Goal: Task Accomplishment & Management: Manage account settings

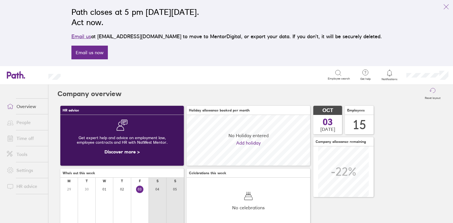
scroll to position [51, 124]
click at [390, 79] on span "Notifications" at bounding box center [390, 78] width 19 height 3
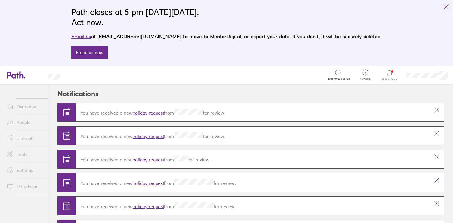
click at [141, 113] on link "holiday request" at bounding box center [149, 113] width 32 height 6
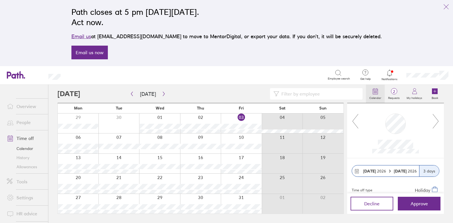
click at [378, 91] on icon at bounding box center [375, 91] width 7 height 7
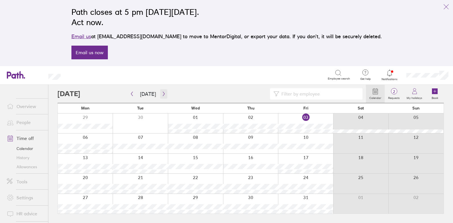
click at [163, 94] on icon "button" at bounding box center [164, 93] width 4 height 5
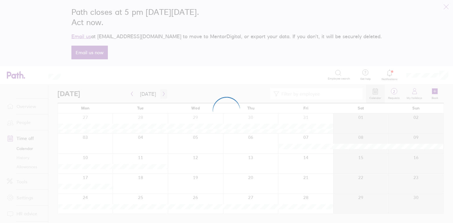
click at [163, 94] on div at bounding box center [226, 111] width 453 height 223
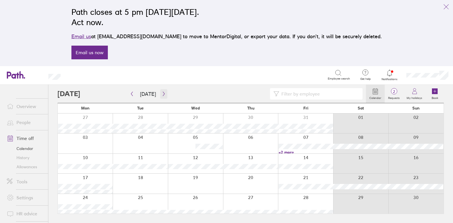
click at [162, 93] on icon "button" at bounding box center [164, 93] width 4 height 5
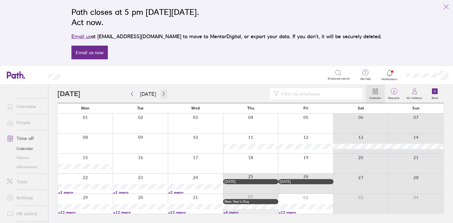
click at [162, 94] on icon "button" at bounding box center [164, 93] width 4 height 5
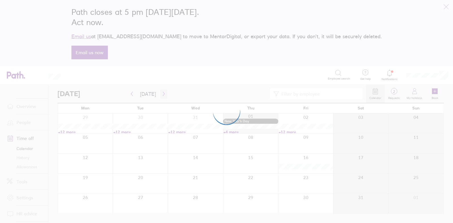
click at [162, 94] on div at bounding box center [226, 111] width 453 height 223
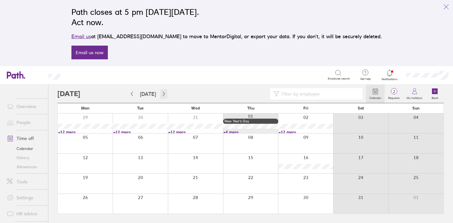
click at [162, 94] on icon "button" at bounding box center [164, 93] width 4 height 5
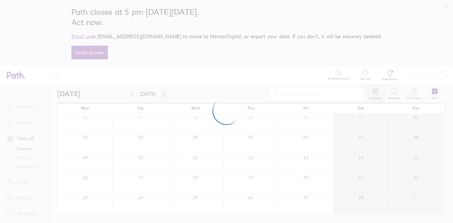
click at [162, 94] on div at bounding box center [226, 111] width 453 height 223
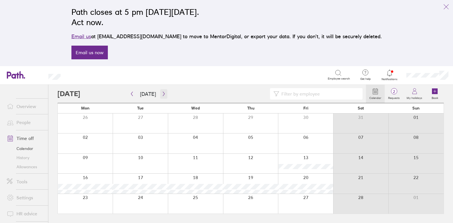
click at [162, 94] on icon "button" at bounding box center [164, 93] width 4 height 5
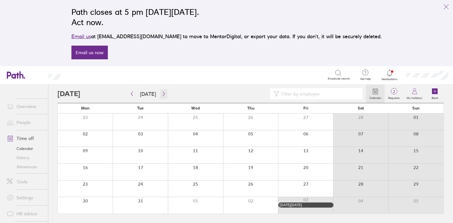
click at [162, 94] on icon "button" at bounding box center [164, 93] width 4 height 5
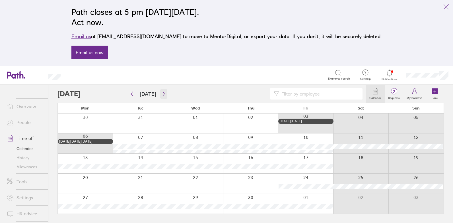
click at [162, 94] on icon "button" at bounding box center [164, 93] width 4 height 5
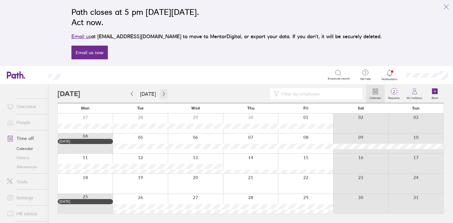
click at [162, 94] on icon "button" at bounding box center [164, 93] width 4 height 5
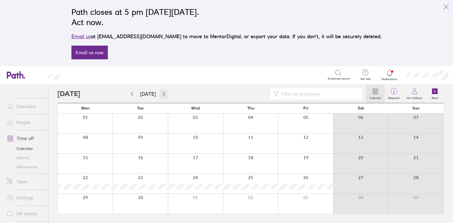
click at [162, 94] on icon "button" at bounding box center [164, 93] width 4 height 5
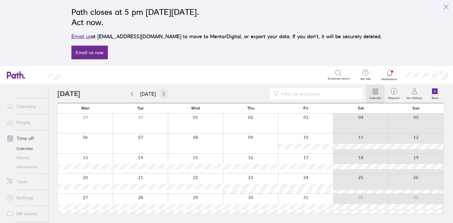
click at [162, 94] on icon "button" at bounding box center [164, 93] width 4 height 5
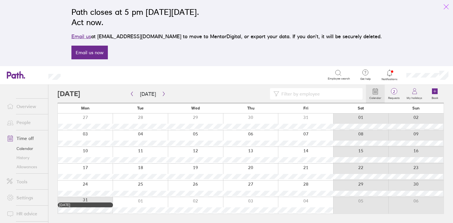
click at [447, 3] on icon "link" at bounding box center [446, 6] width 7 height 7
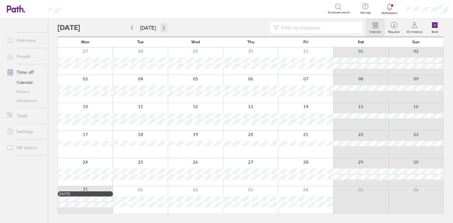
click at [160, 27] on button "button" at bounding box center [163, 27] width 7 height 9
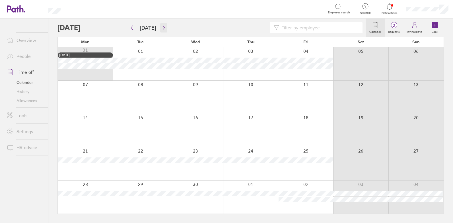
click at [162, 25] on button "button" at bounding box center [163, 27] width 7 height 9
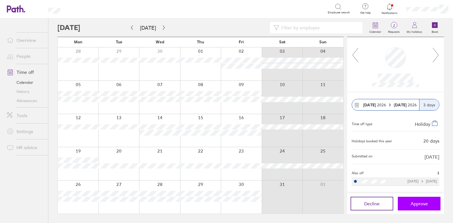
click at [419, 203] on span "Approve" at bounding box center [419, 203] width 17 height 5
click at [420, 202] on span "Approve" at bounding box center [419, 203] width 17 height 5
click at [22, 100] on link "Allowances" at bounding box center [25, 100] width 46 height 9
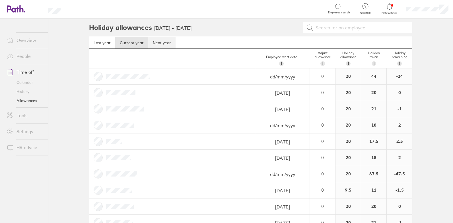
click at [150, 41] on link "Next year" at bounding box center [161, 42] width 27 height 11
click at [21, 114] on link "Tools" at bounding box center [25, 115] width 46 height 11
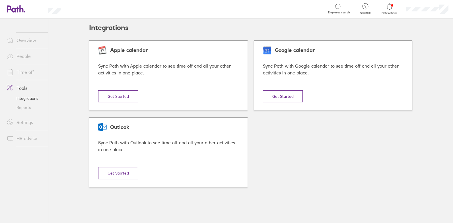
click at [25, 107] on link "Reports" at bounding box center [25, 107] width 46 height 9
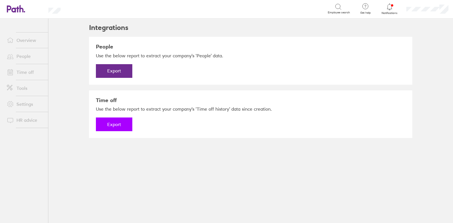
click at [112, 122] on button "Export" at bounding box center [114, 124] width 36 height 14
click at [118, 124] on link "Download" at bounding box center [114, 124] width 36 height 14
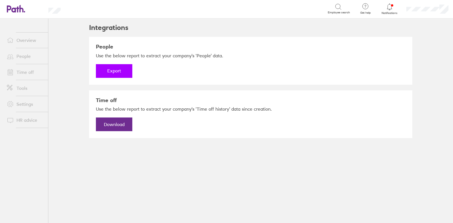
click at [122, 71] on button "Export" at bounding box center [114, 71] width 36 height 14
click at [107, 71] on link "Download" at bounding box center [114, 71] width 36 height 14
click at [12, 9] on icon at bounding box center [13, 8] width 12 height 7
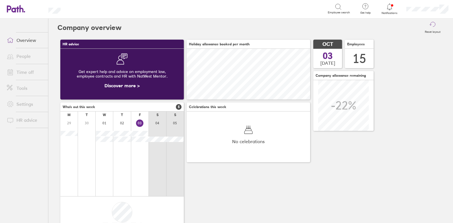
scroll to position [51, 124]
click at [16, 12] on icon at bounding box center [16, 9] width 18 height 8
